Goal: Check status

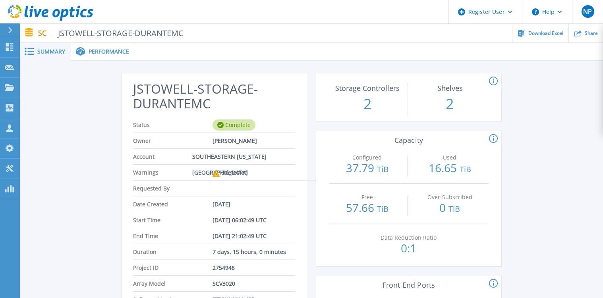
scroll to position [54, 0]
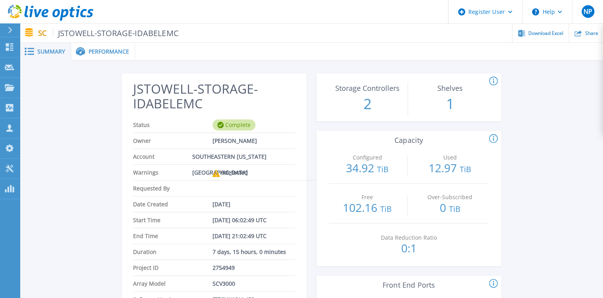
click at [496, 78] on circle at bounding box center [494, 81] width 8 height 8
